Goal: Task Accomplishment & Management: Use online tool/utility

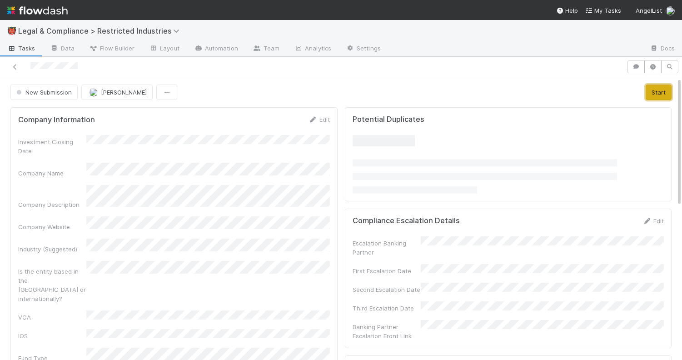
click at [656, 88] on button "Start" at bounding box center [659, 92] width 26 height 15
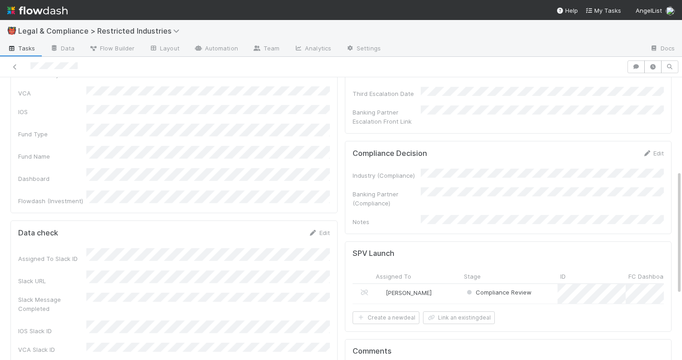
scroll to position [199, 0]
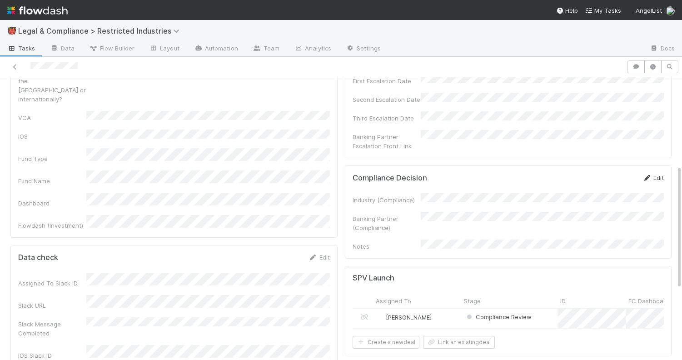
click at [656, 174] on link "Edit" at bounding box center [652, 177] width 21 height 7
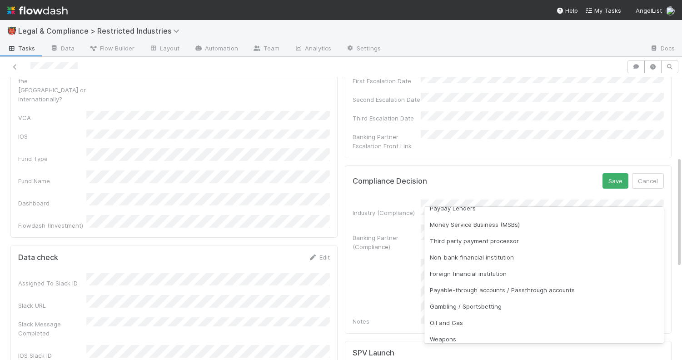
scroll to position [125, 0]
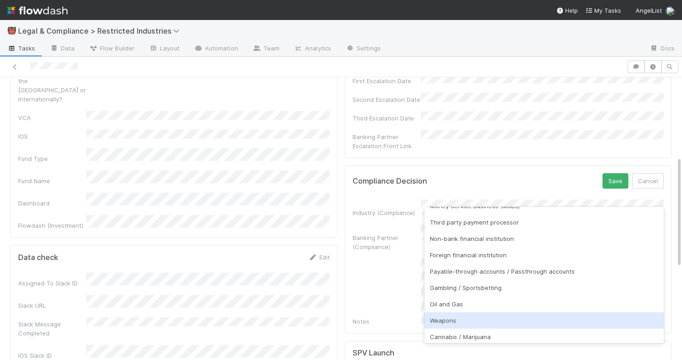
click at [460, 321] on div "Weapons" at bounding box center [544, 320] width 240 height 16
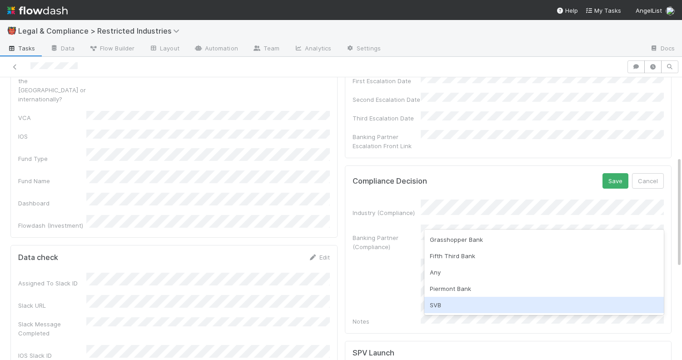
click at [465, 303] on div "SVB" at bounding box center [544, 305] width 240 height 16
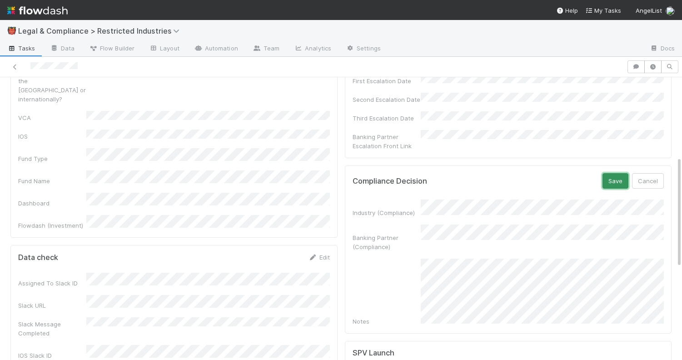
click at [614, 173] on button "Save" at bounding box center [615, 180] width 26 height 15
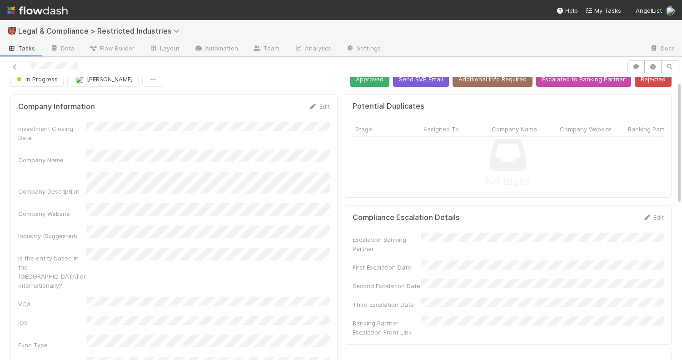
scroll to position [0, 0]
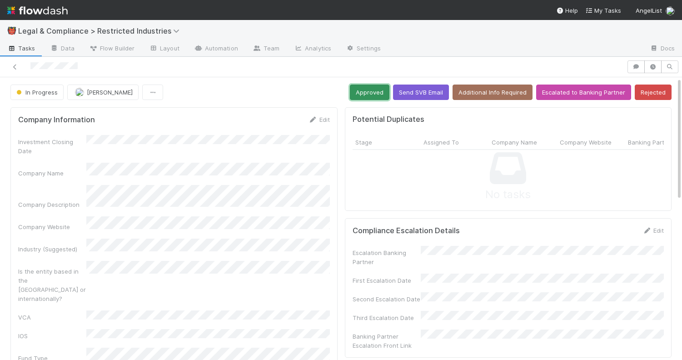
click at [373, 95] on button "Approved" at bounding box center [370, 92] width 40 height 15
